Goal: Task Accomplishment & Management: Use online tool/utility

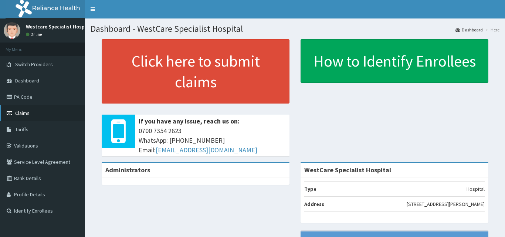
click at [34, 113] on link "Claims" at bounding box center [42, 113] width 85 height 16
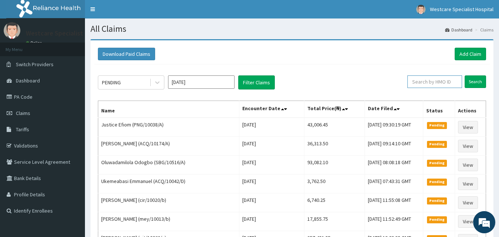
click at [418, 81] on input "text" at bounding box center [435, 81] width 55 height 13
type input "JSS/10051/A"
click at [482, 81] on input "Search" at bounding box center [475, 81] width 21 height 13
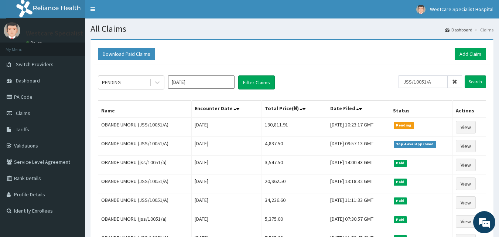
drag, startPoint x: 196, startPoint y: 57, endPoint x: 182, endPoint y: 38, distance: 23.4
click at [196, 57] on div "Download Paid Claims Add Claim" at bounding box center [292, 54] width 389 height 13
